Goal: Information Seeking & Learning: Learn about a topic

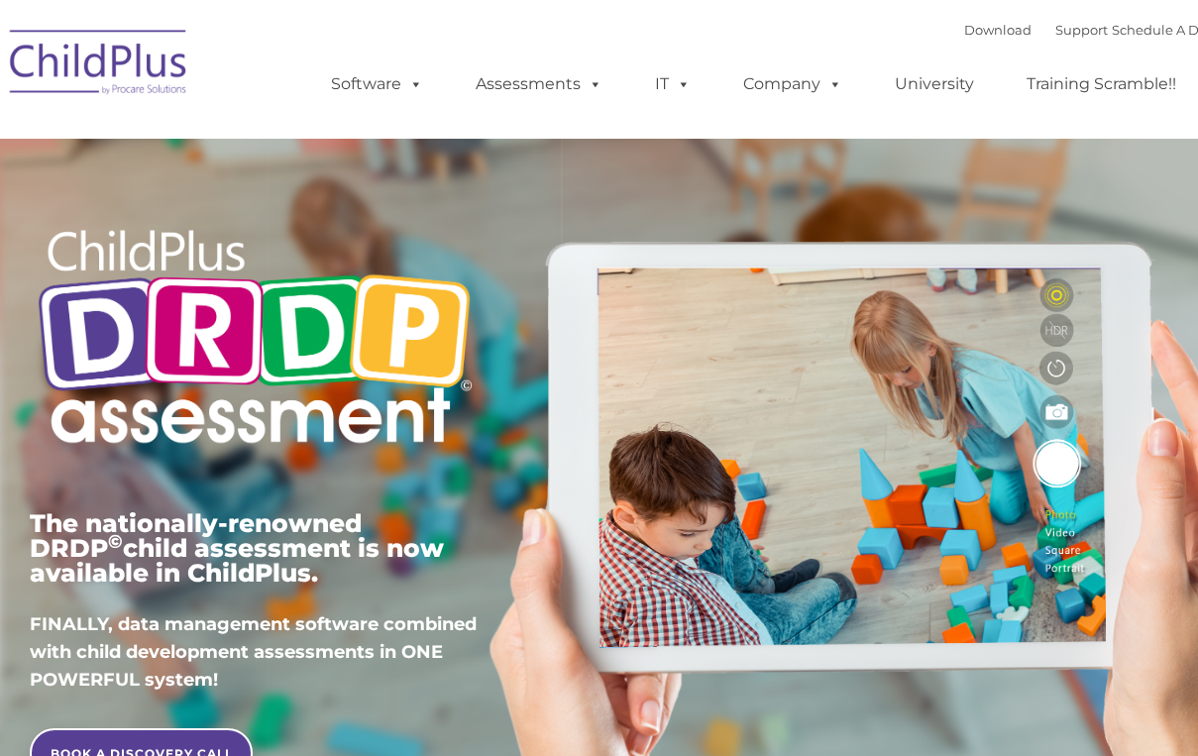
type input ""
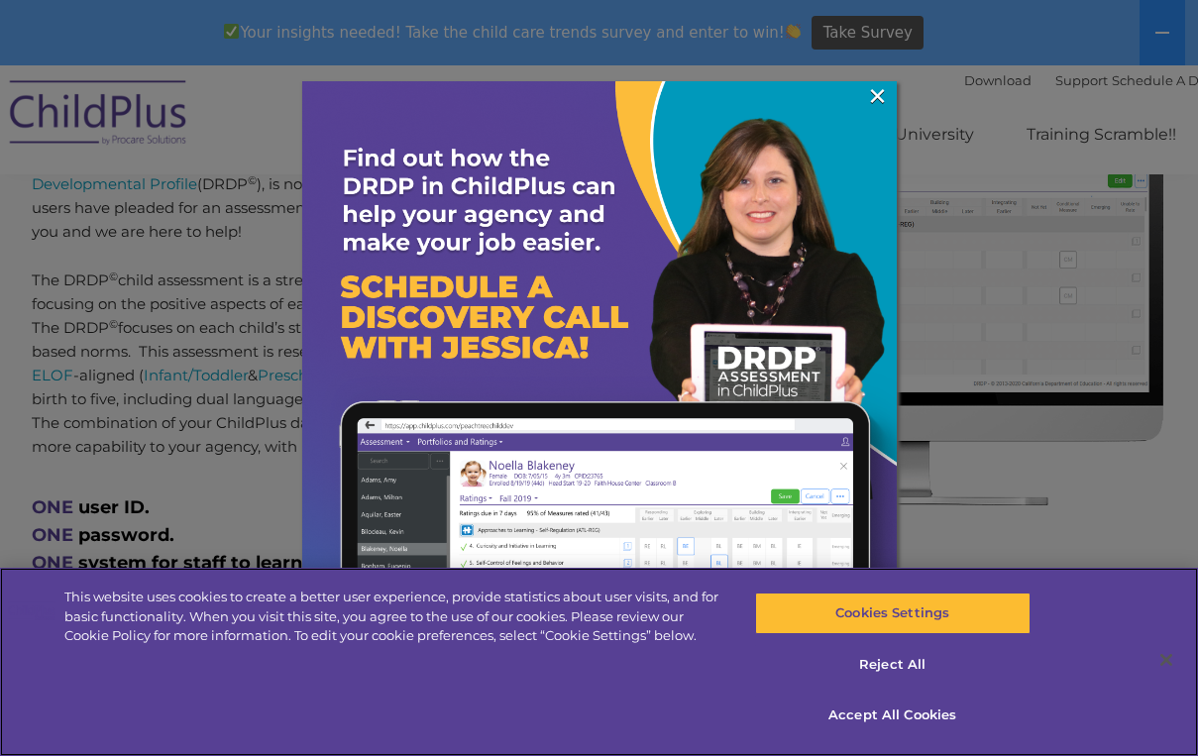
scroll to position [910, 0]
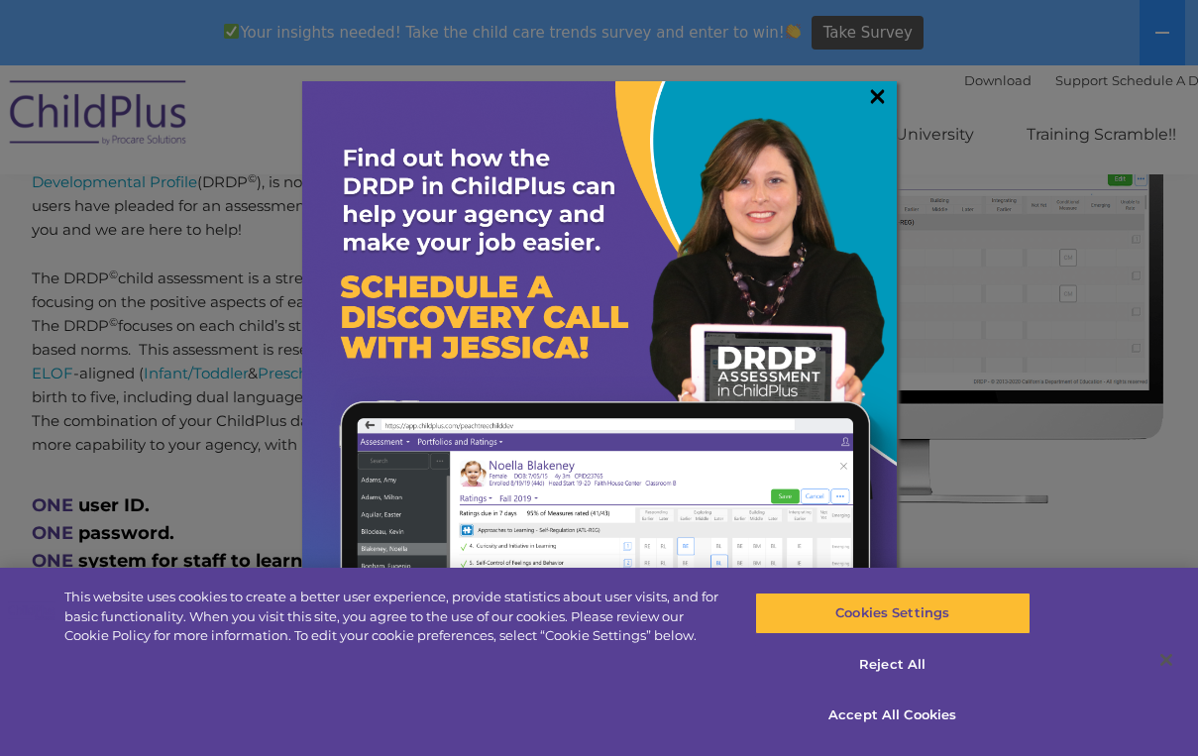
click at [876, 100] on link "×" at bounding box center [877, 96] width 23 height 20
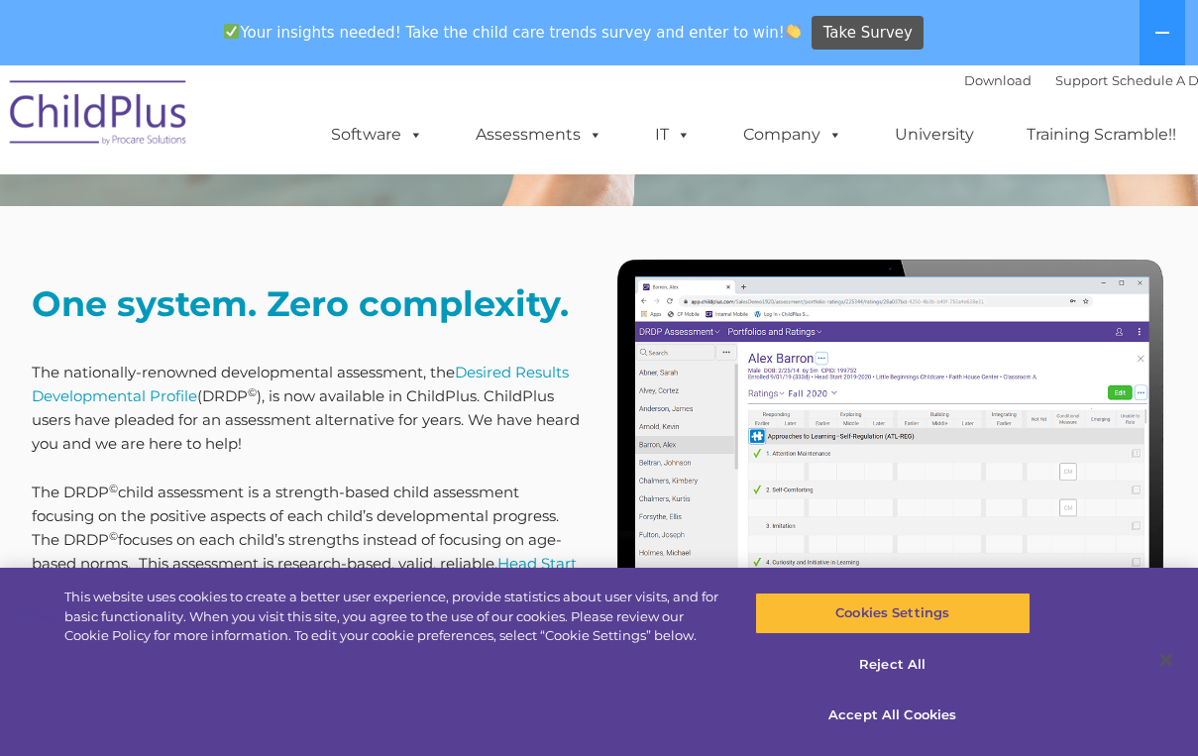
scroll to position [692, 0]
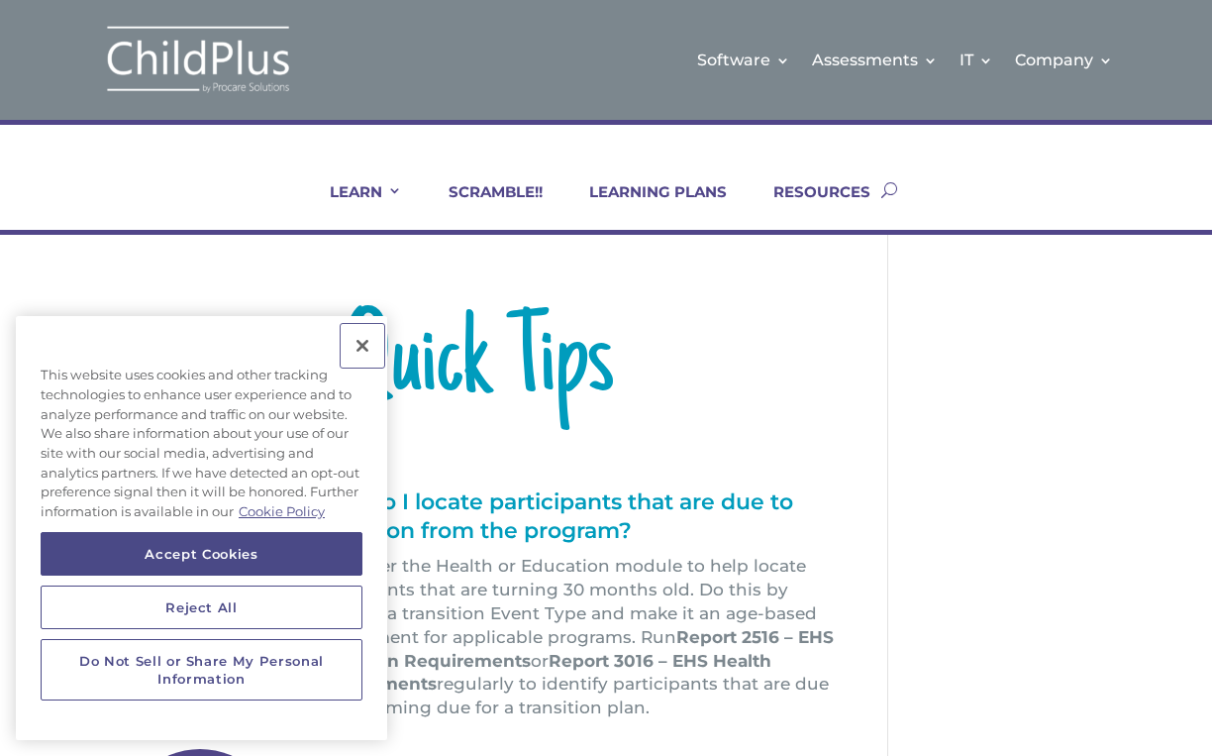
click at [368, 340] on button "Close" at bounding box center [363, 346] width 44 height 44
